Goal: Task Accomplishment & Management: Manage account settings

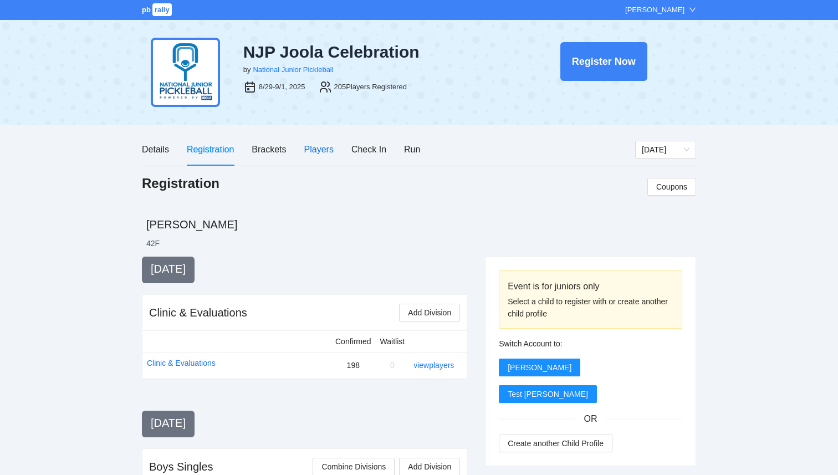
click at [306, 153] on div "Players" at bounding box center [318, 149] width 29 height 14
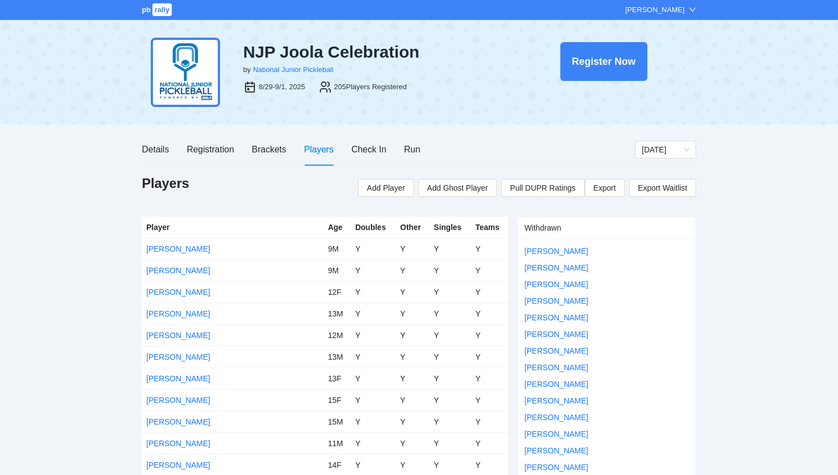
scroll to position [4193, 0]
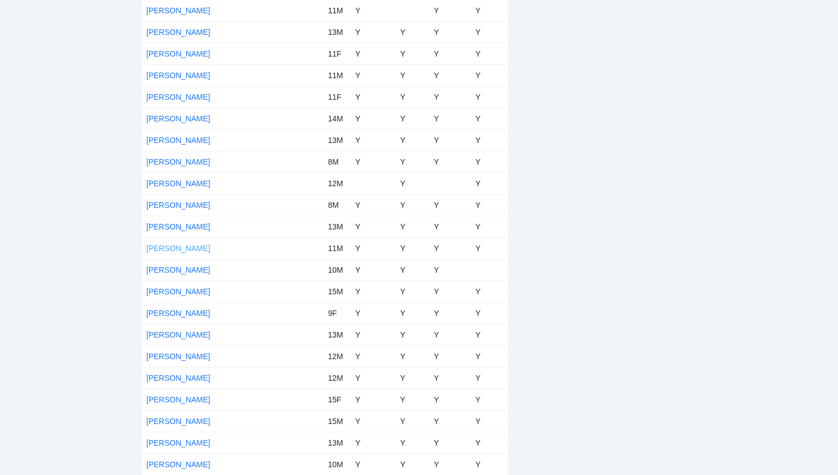
click at [200, 249] on link "[PERSON_NAME]" at bounding box center [178, 248] width 64 height 9
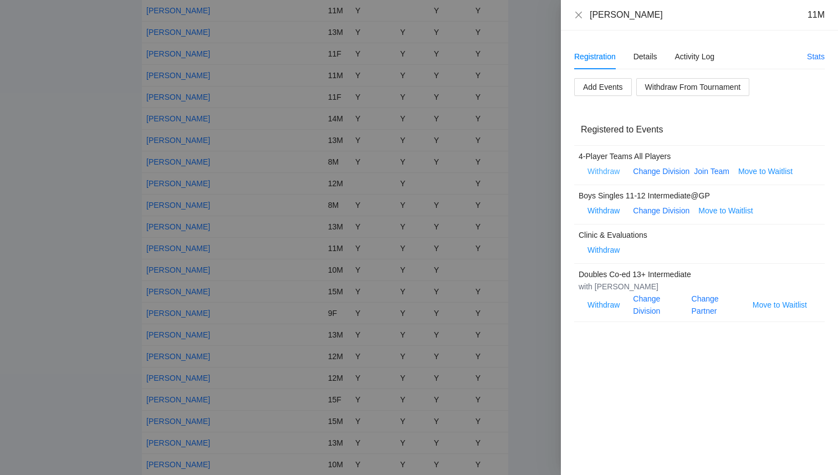
click at [606, 171] on span "Withdraw" at bounding box center [603, 171] width 32 height 12
click at [636, 137] on span "OK" at bounding box center [637, 137] width 11 height 12
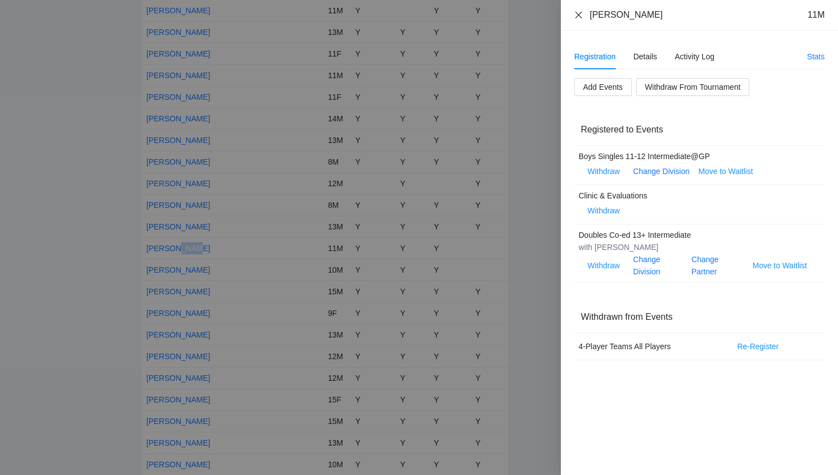
click at [579, 15] on icon "close" at bounding box center [578, 15] width 9 height 9
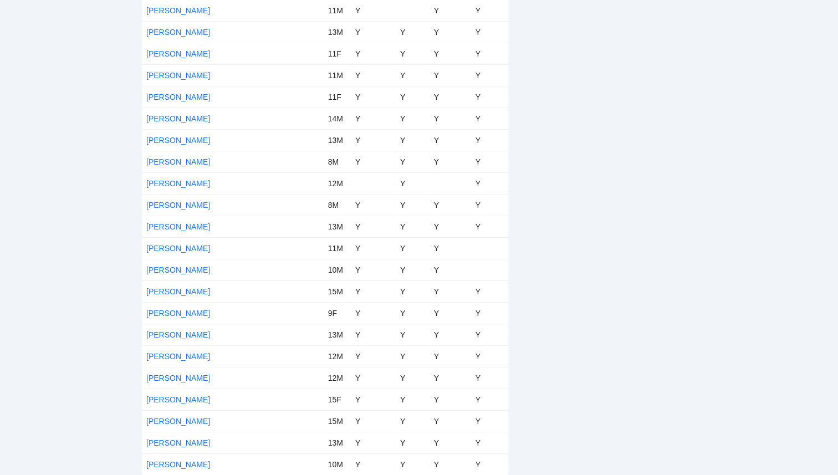
click at [173, 398] on link "[PERSON_NAME]" at bounding box center [178, 399] width 64 height 9
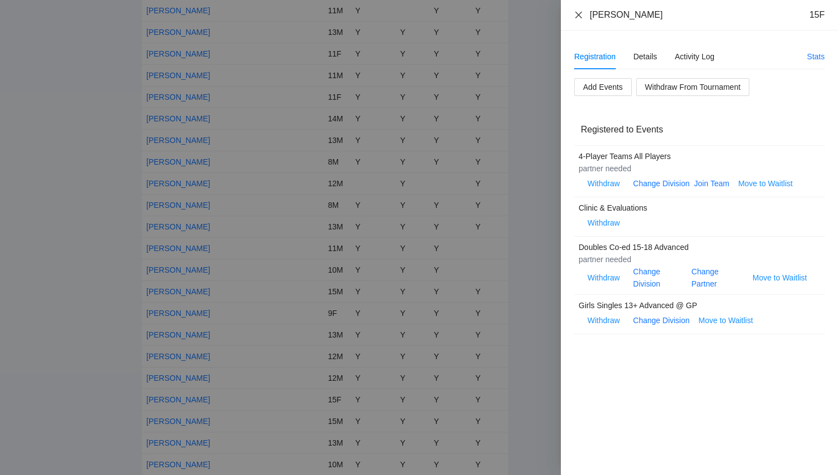
click at [581, 16] on icon "close" at bounding box center [578, 15] width 9 height 9
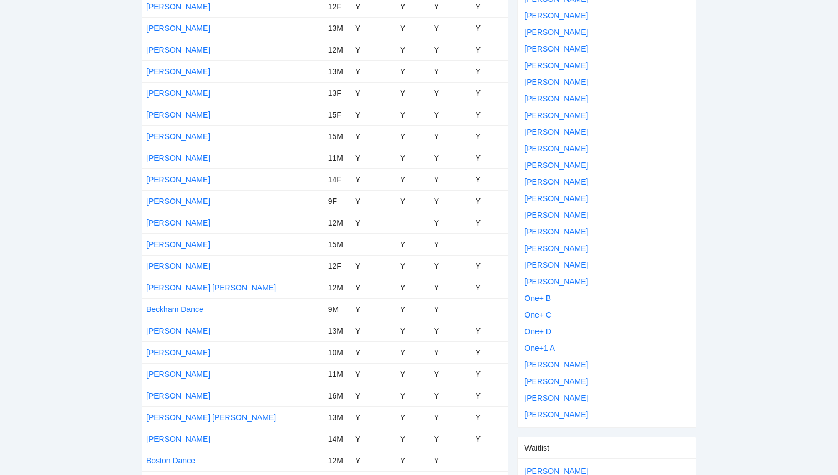
scroll to position [0, 0]
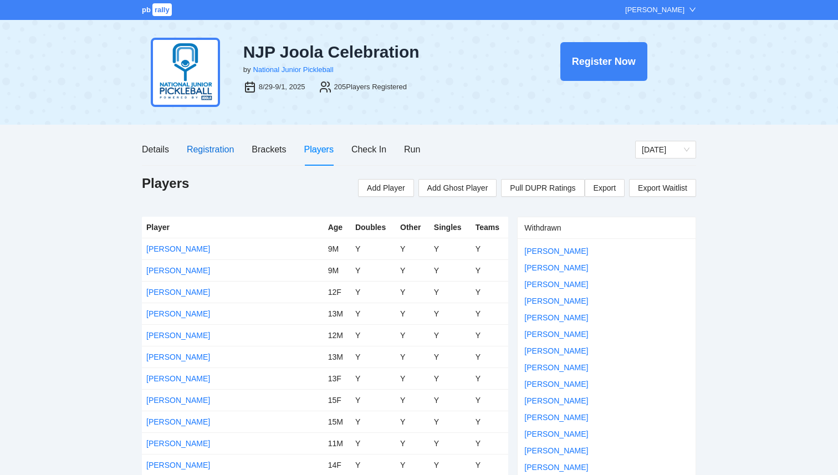
click at [204, 148] on div "Registration" at bounding box center [210, 149] width 47 height 14
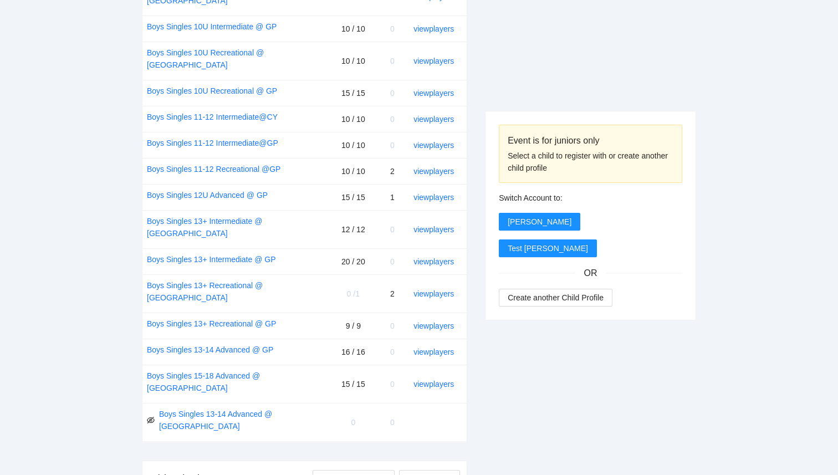
scroll to position [530, 0]
click at [264, 278] on link "Boys Singles 13+ Recreational @ [GEOGRAPHIC_DATA]" at bounding box center [237, 290] width 180 height 24
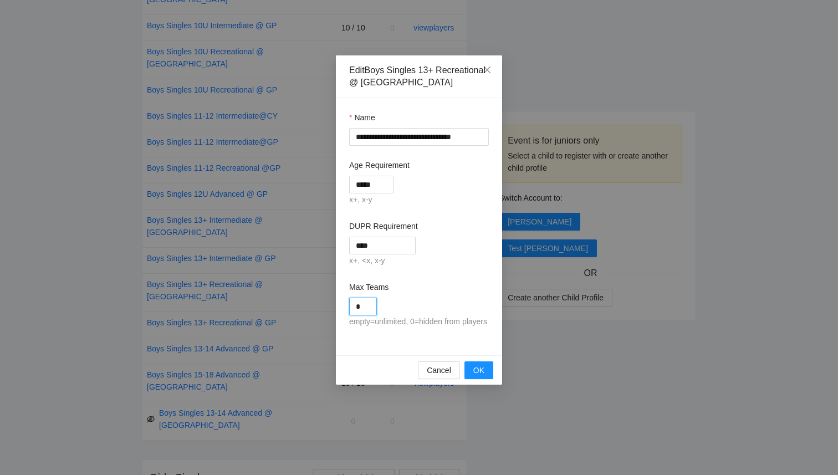
drag, startPoint x: 371, startPoint y: 312, endPoint x: 340, endPoint y: 303, distance: 32.3
click at [341, 305] on div "**********" at bounding box center [419, 226] width 166 height 257
type input "*"
click at [477, 376] on span "OK" at bounding box center [478, 370] width 11 height 12
